Goal: Information Seeking & Learning: Learn about a topic

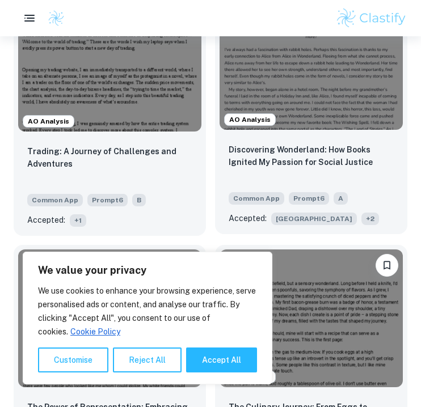
scroll to position [497, 0]
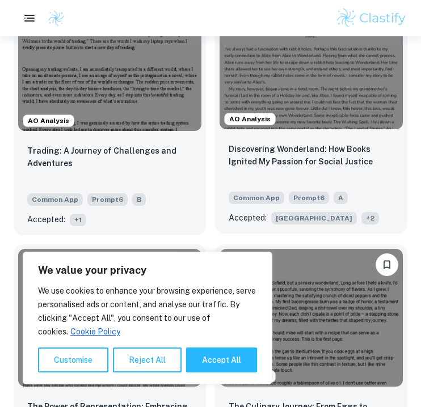
click at [297, 140] on div "Discovering Wonderland: How Books Ignited My Passion for Social Justice Common …" at bounding box center [311, 184] width 192 height 100
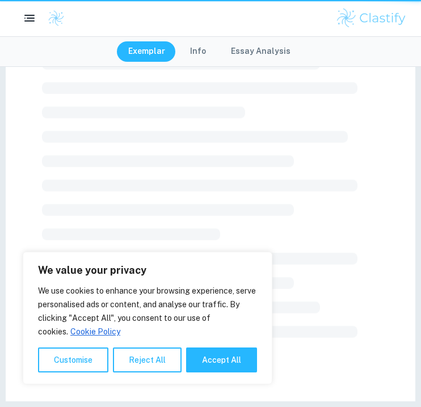
click at [311, 113] on div at bounding box center [210, 99] width 337 height 483
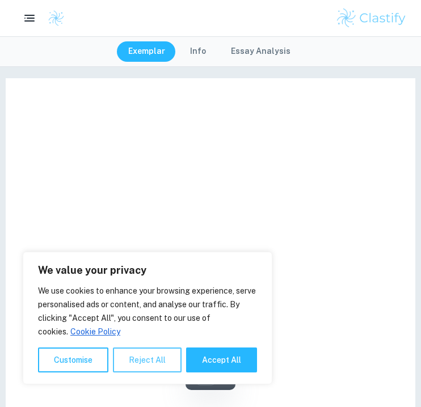
click at [155, 359] on button "Reject All" at bounding box center [147, 360] width 69 height 25
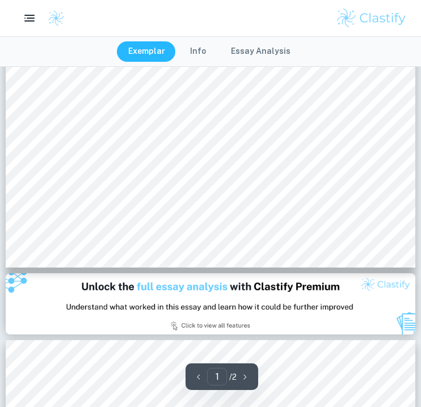
scroll to position [422, 0]
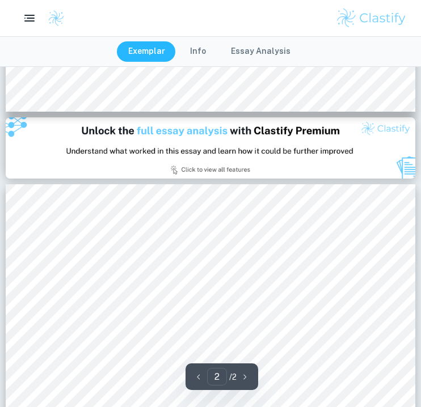
type input "1"
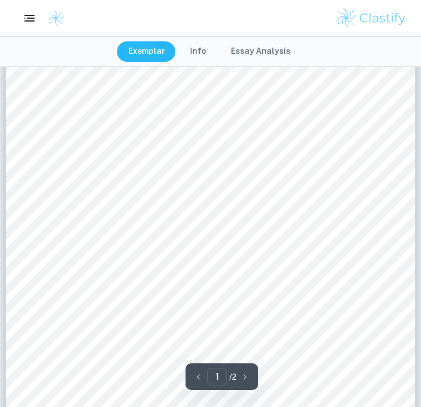
scroll to position [195, 0]
